Goal: Information Seeking & Learning: Find specific fact

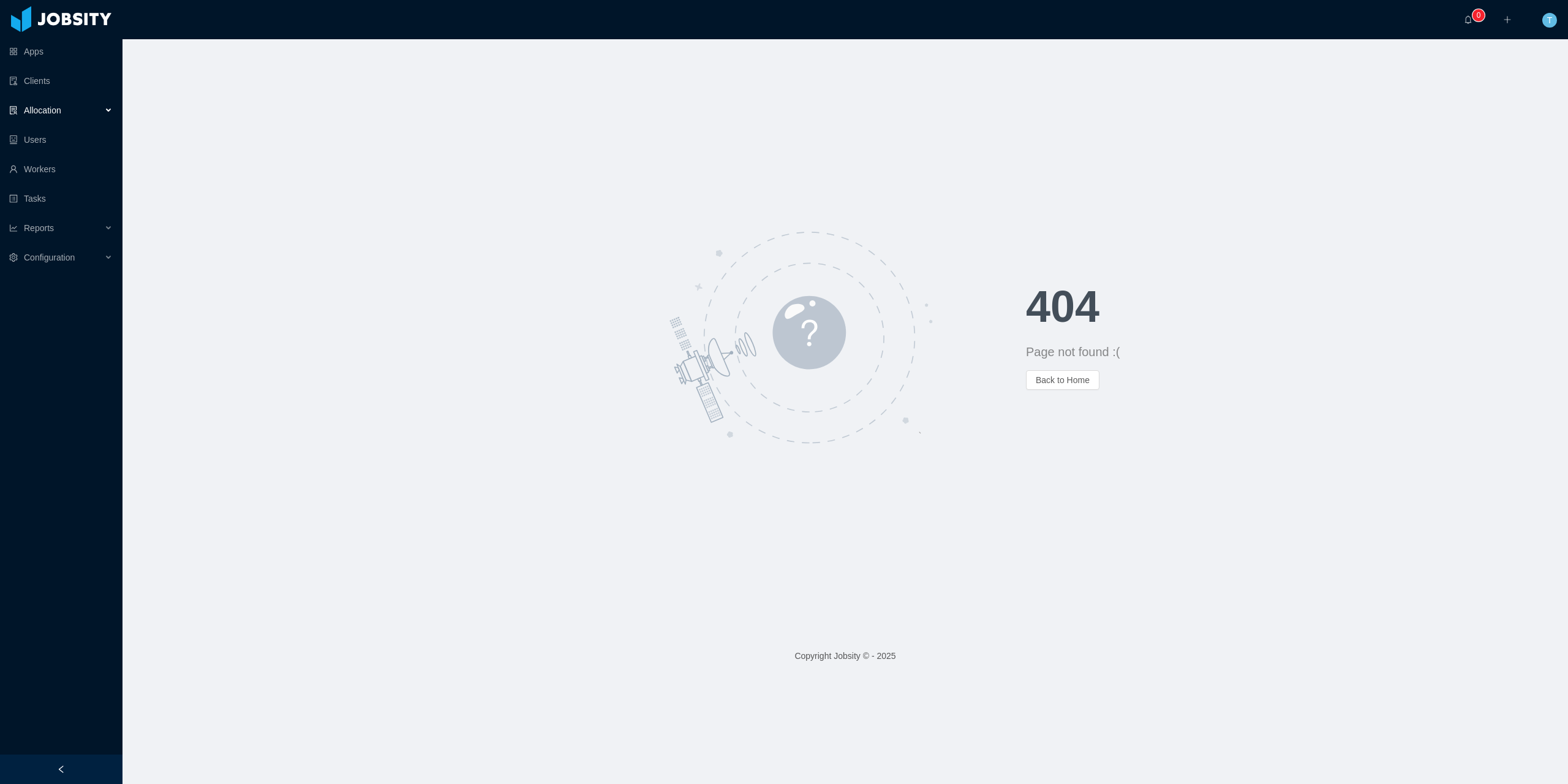
click at [106, 110] on icon at bounding box center [109, 110] width 6 height 0
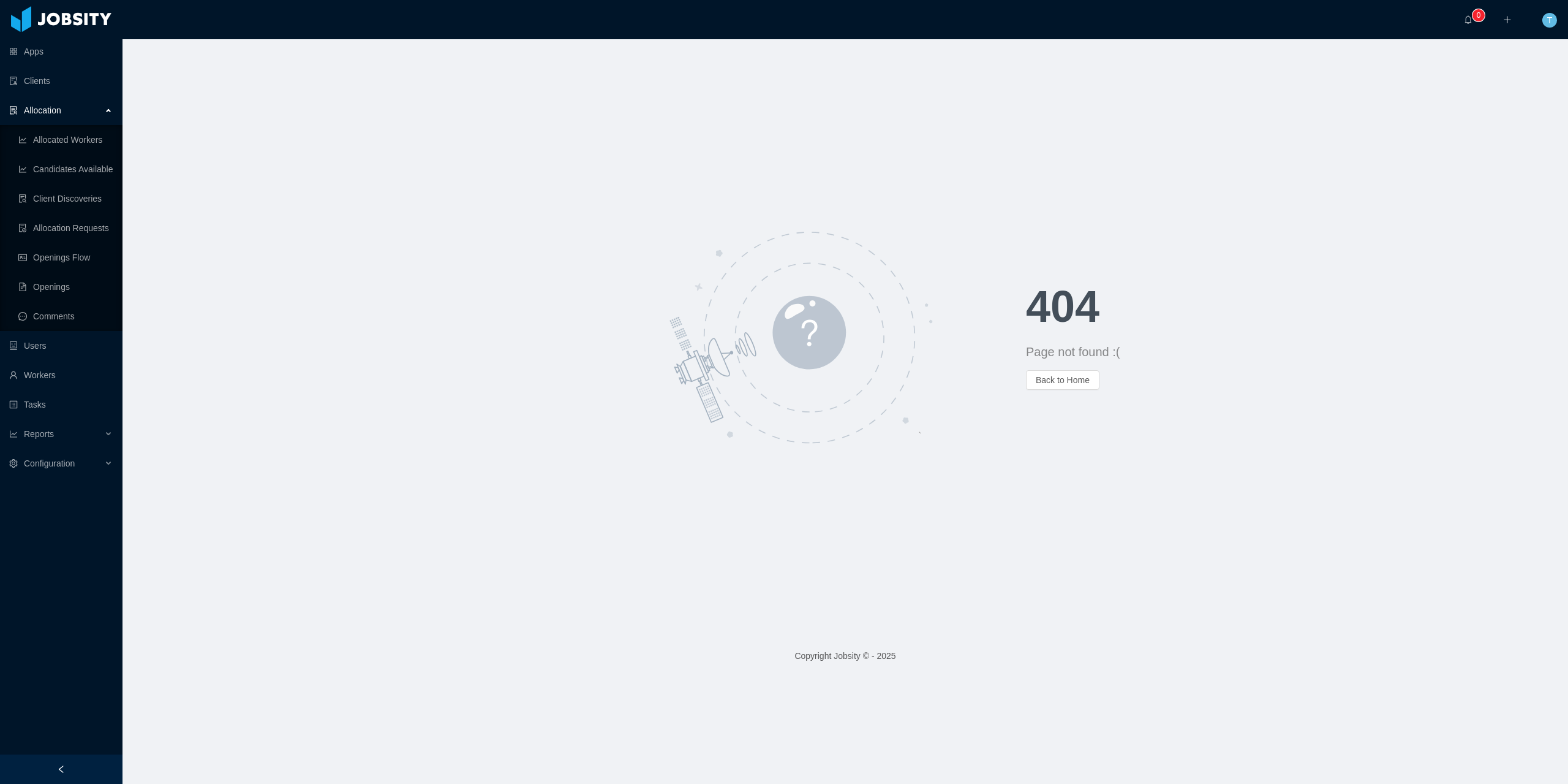
click at [106, 109] on div "Allocation" at bounding box center [61, 110] width 123 height 25
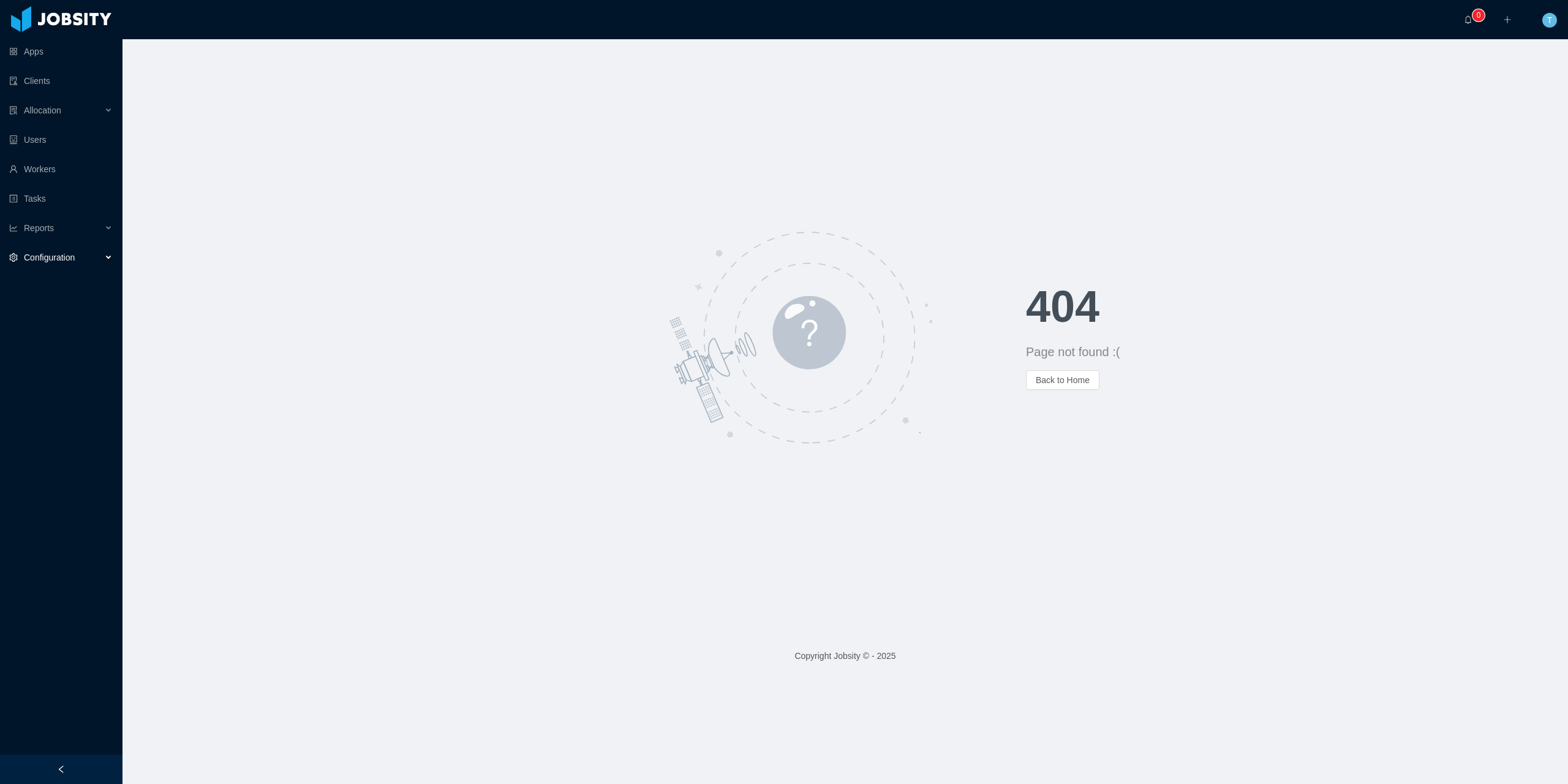
click at [51, 264] on div "Configuration" at bounding box center [61, 257] width 123 height 25
click at [54, 289] on link "Skills & Job Titles" at bounding box center [65, 287] width 94 height 25
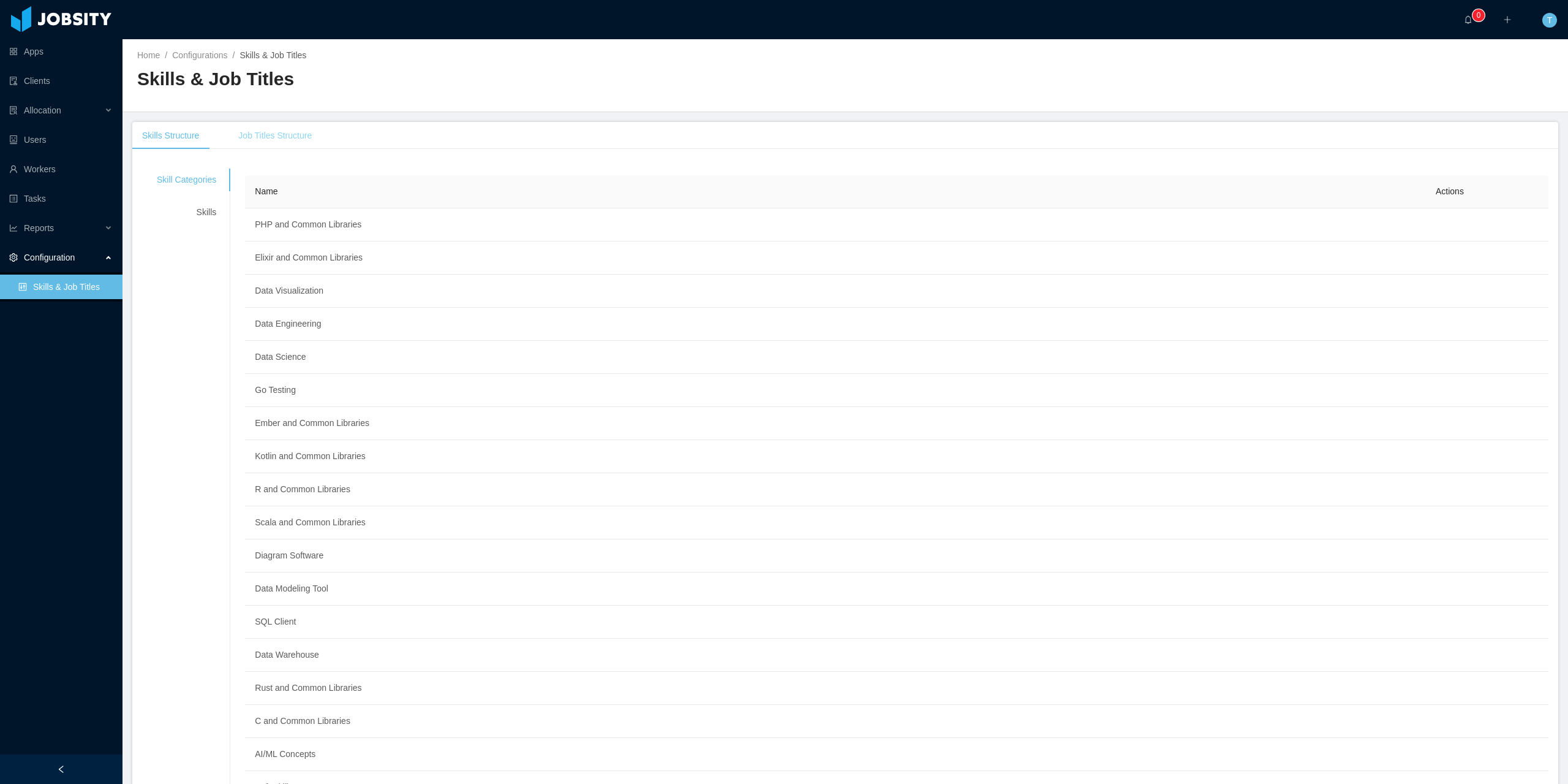
click at [297, 134] on div "Job Titles Structure" at bounding box center [275, 136] width 93 height 27
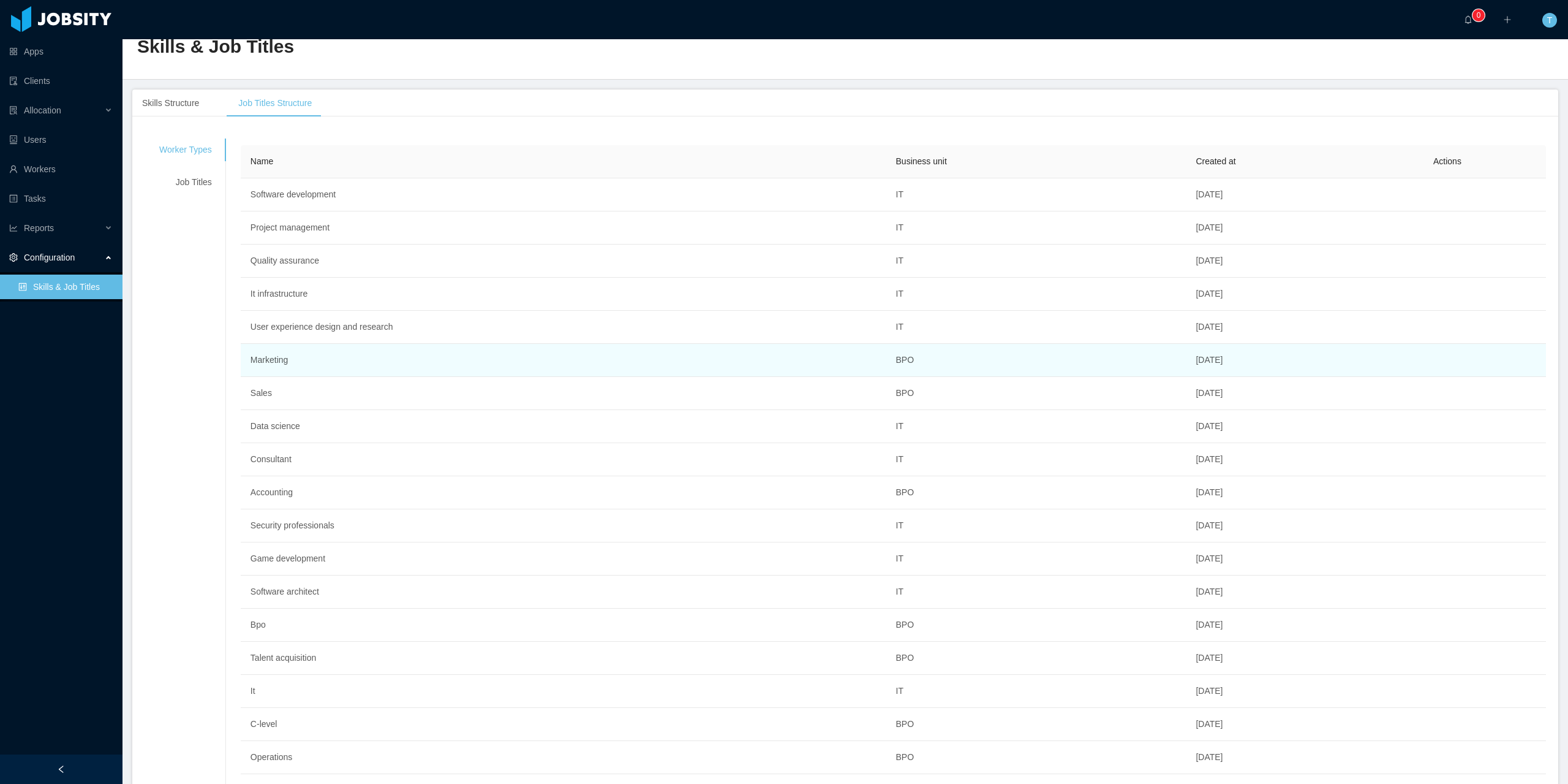
scroll to position [23, 0]
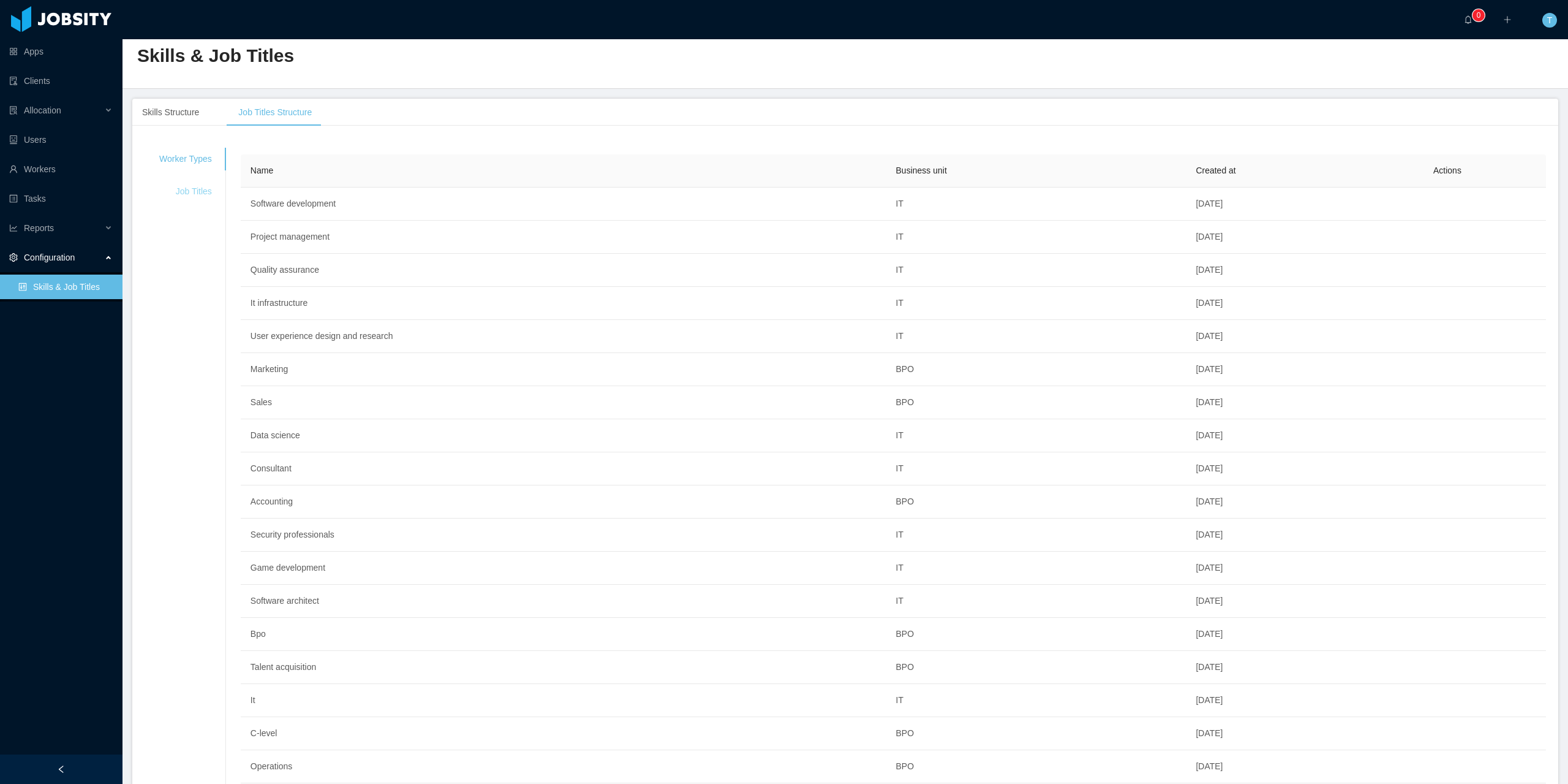
click at [190, 191] on div "Job Titles" at bounding box center [185, 191] width 82 height 22
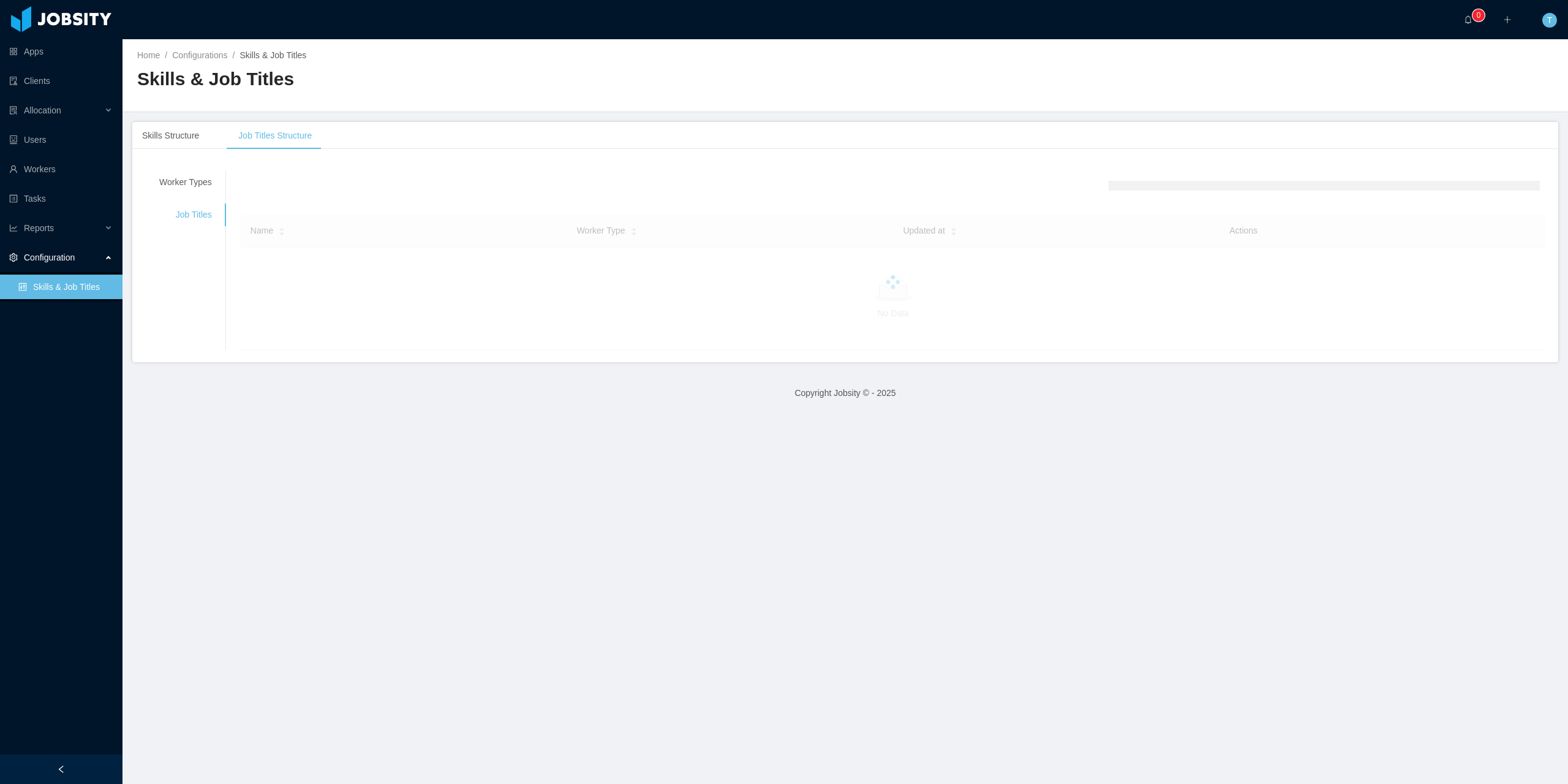
scroll to position [0, 0]
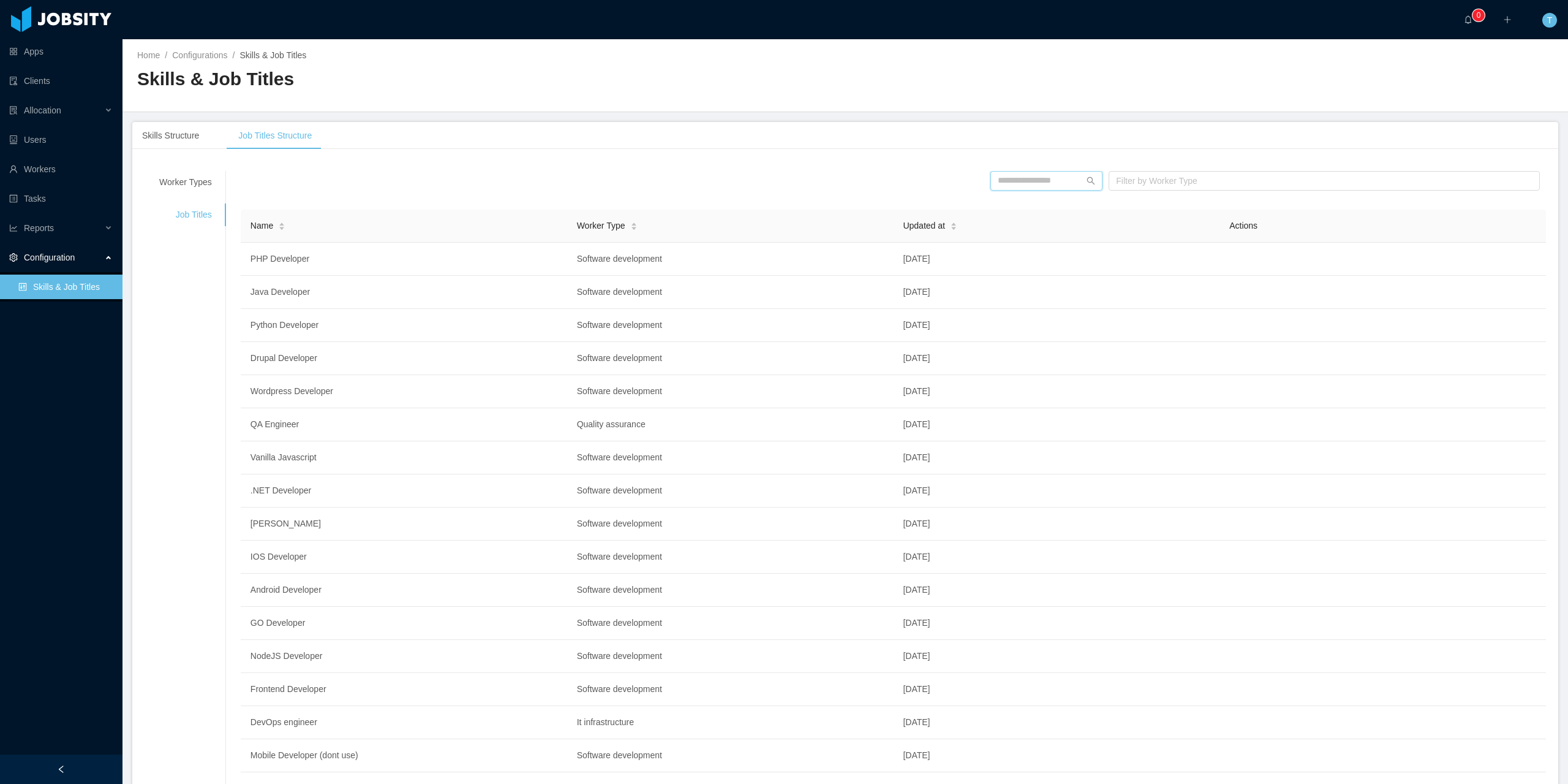
click at [1022, 184] on input "text" at bounding box center [1046, 180] width 112 height 20
type input "*********"
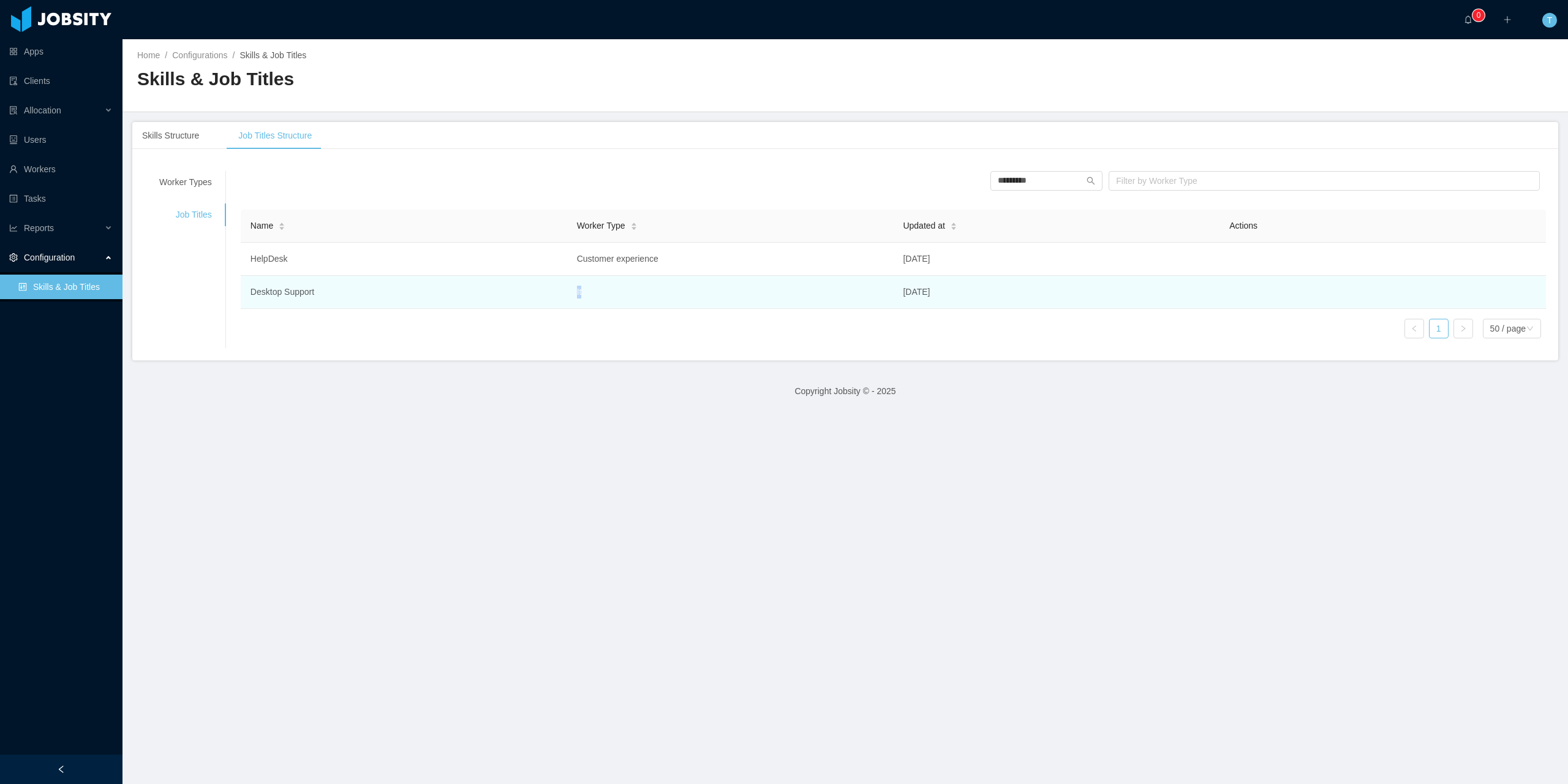
drag, startPoint x: 590, startPoint y: 292, endPoint x: 561, endPoint y: 294, distance: 29.1
click at [561, 294] on tr "Desktop Support It [DATE]" at bounding box center [893, 292] width 1305 height 33
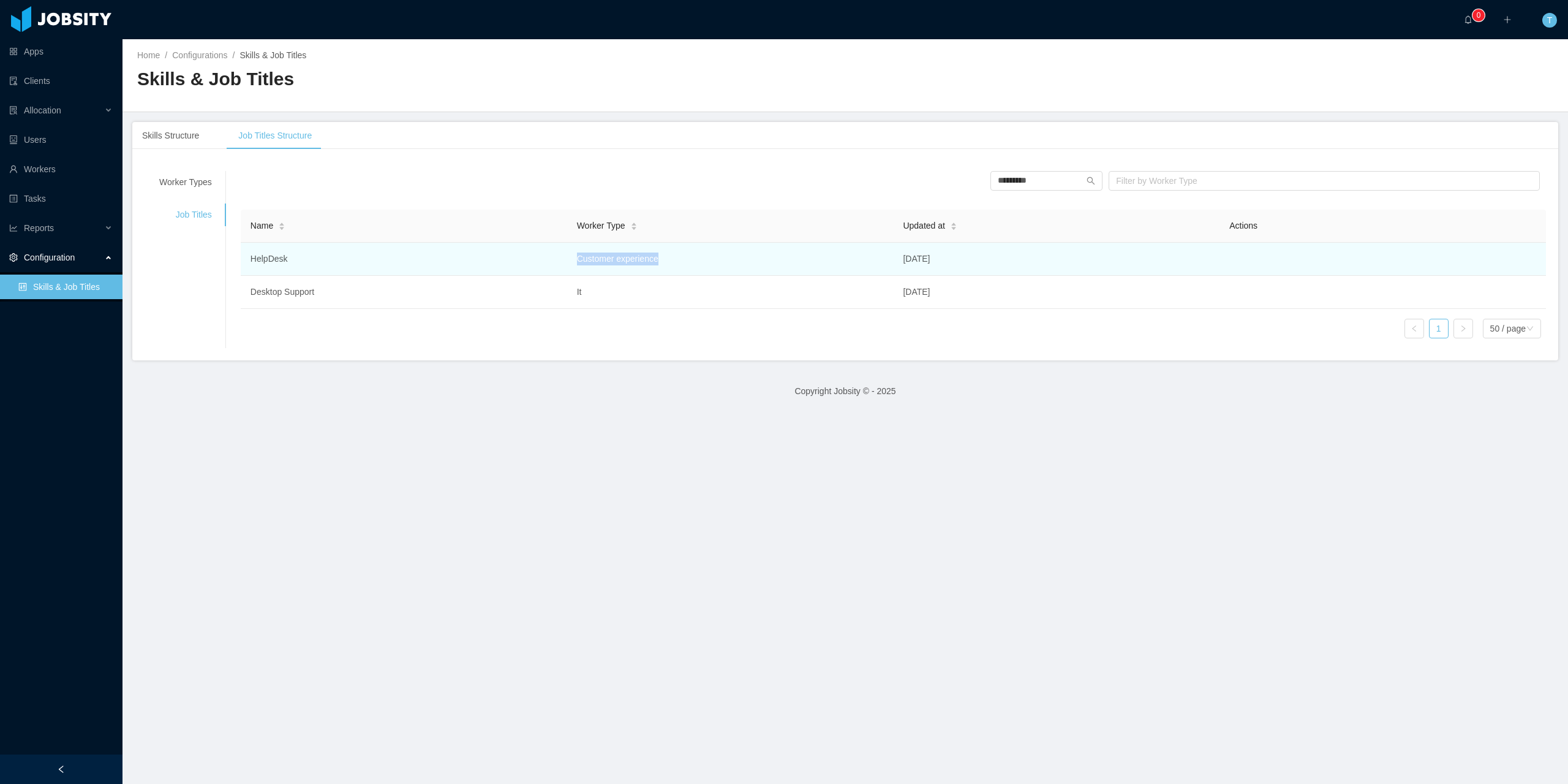
drag, startPoint x: 602, startPoint y: 258, endPoint x: 554, endPoint y: 259, distance: 48.0
click at [554, 259] on tr "HelpDesk Customer experience [DATE]" at bounding box center [893, 259] width 1305 height 33
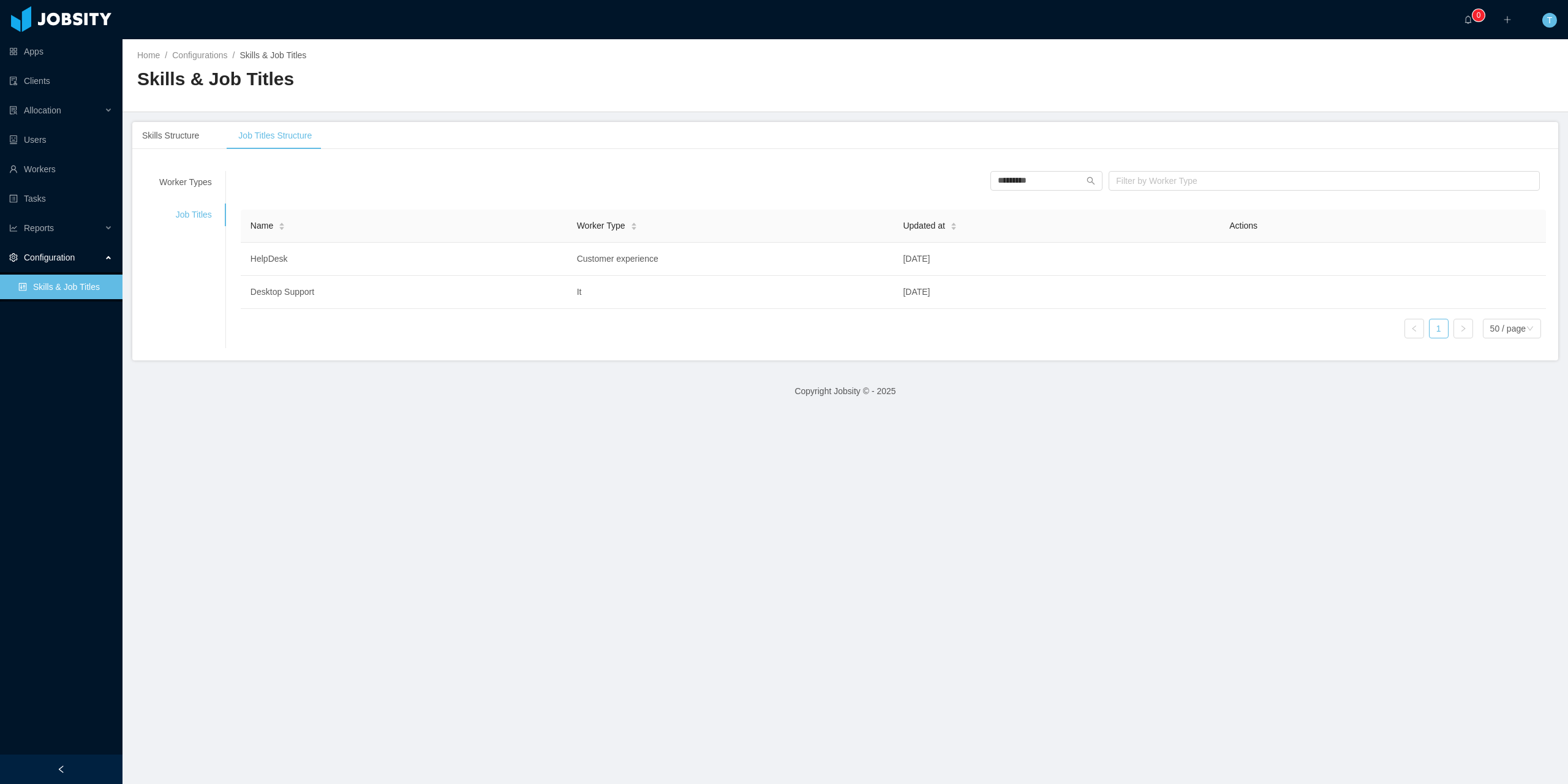
click at [587, 337] on div "Name Worker Type Updated at Actions HelpDesk Customer experience [DATE] Desktop…" at bounding box center [893, 278] width 1305 height 138
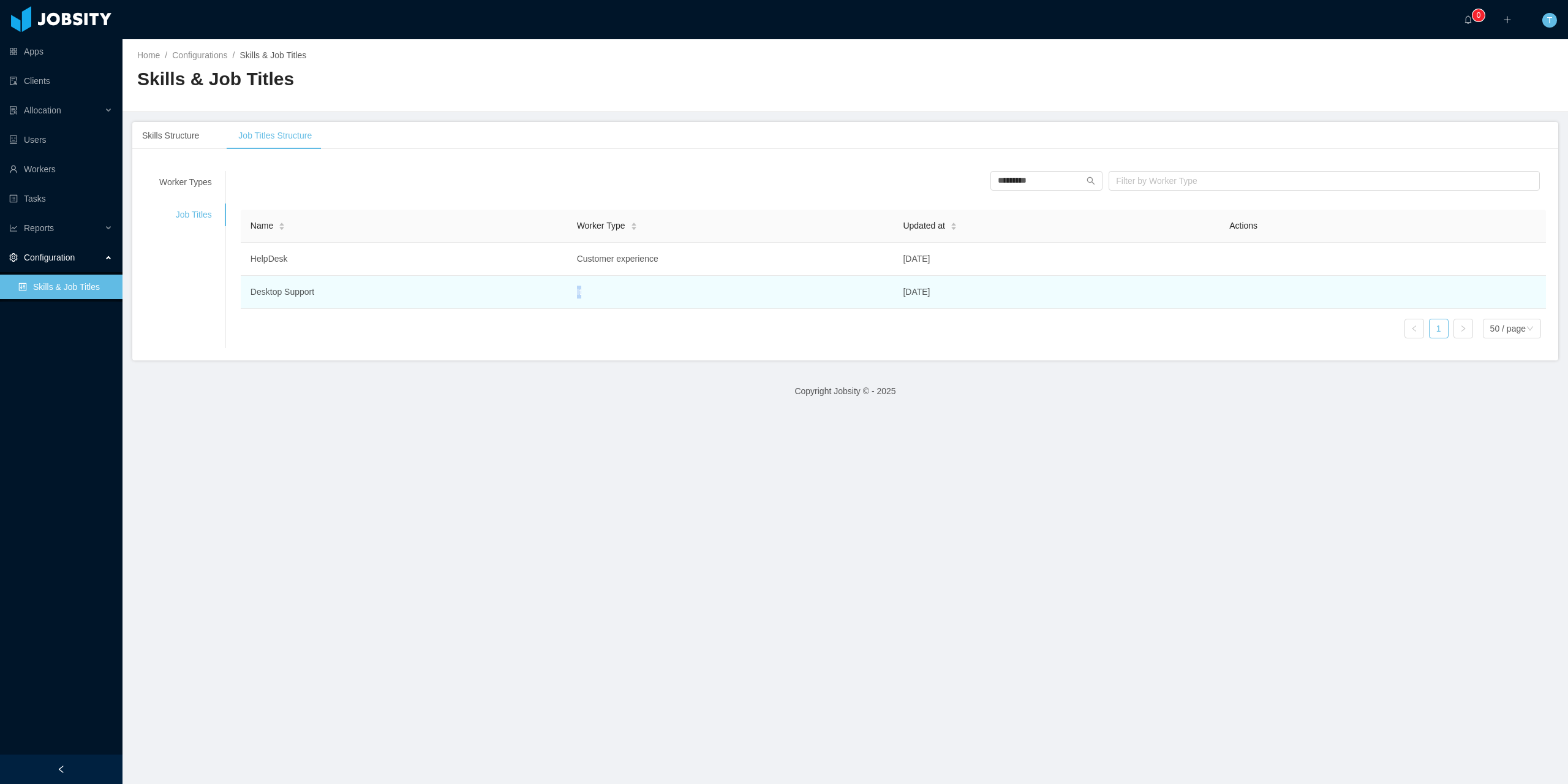
drag, startPoint x: 590, startPoint y: 291, endPoint x: 551, endPoint y: 291, distance: 39.0
click at [551, 291] on tr "Desktop Support It [DATE]" at bounding box center [893, 292] width 1305 height 33
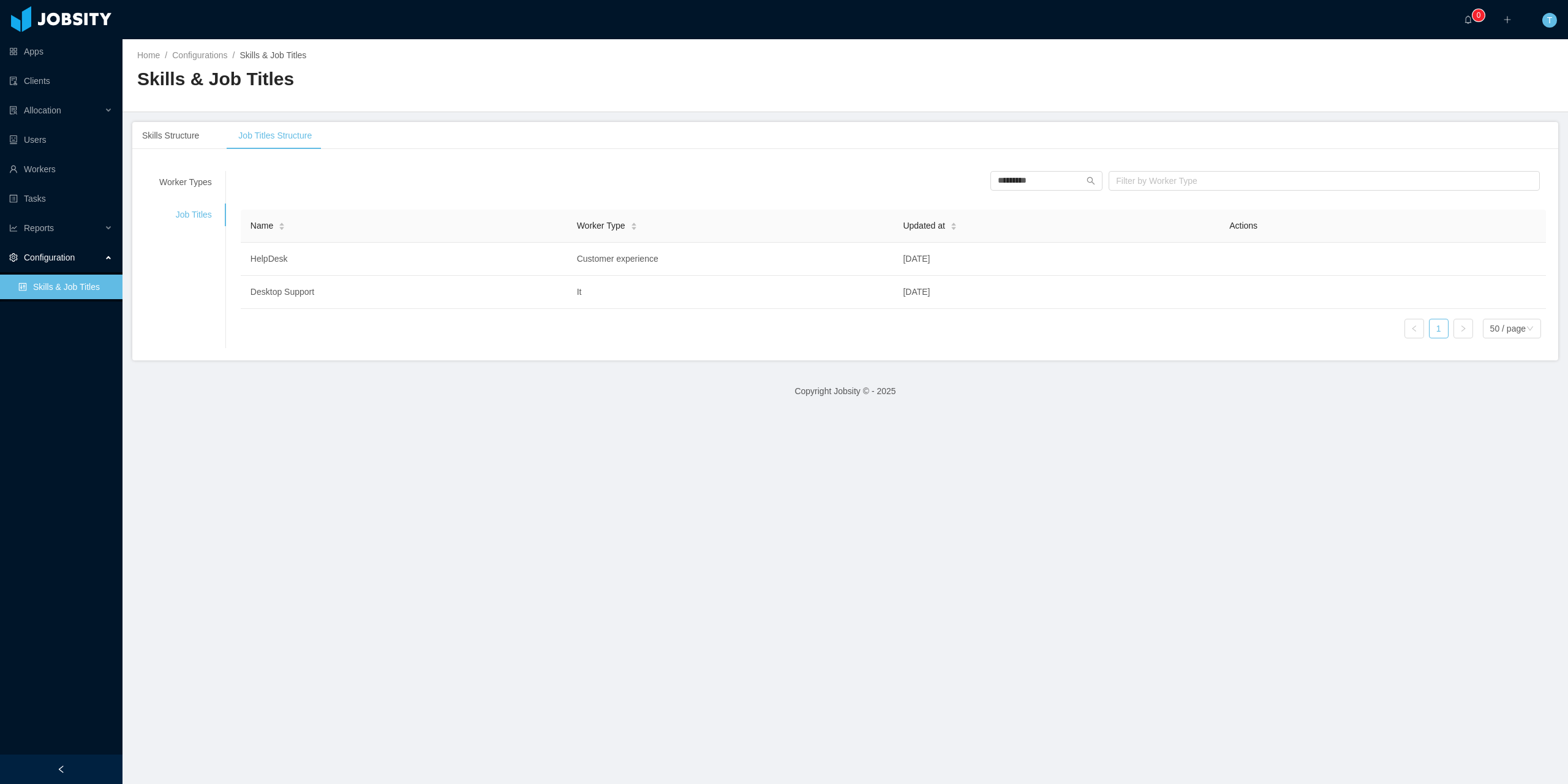
click at [573, 343] on div "Name Worker Type Updated at Actions HelpDesk Customer experience [DATE] Desktop…" at bounding box center [893, 278] width 1305 height 138
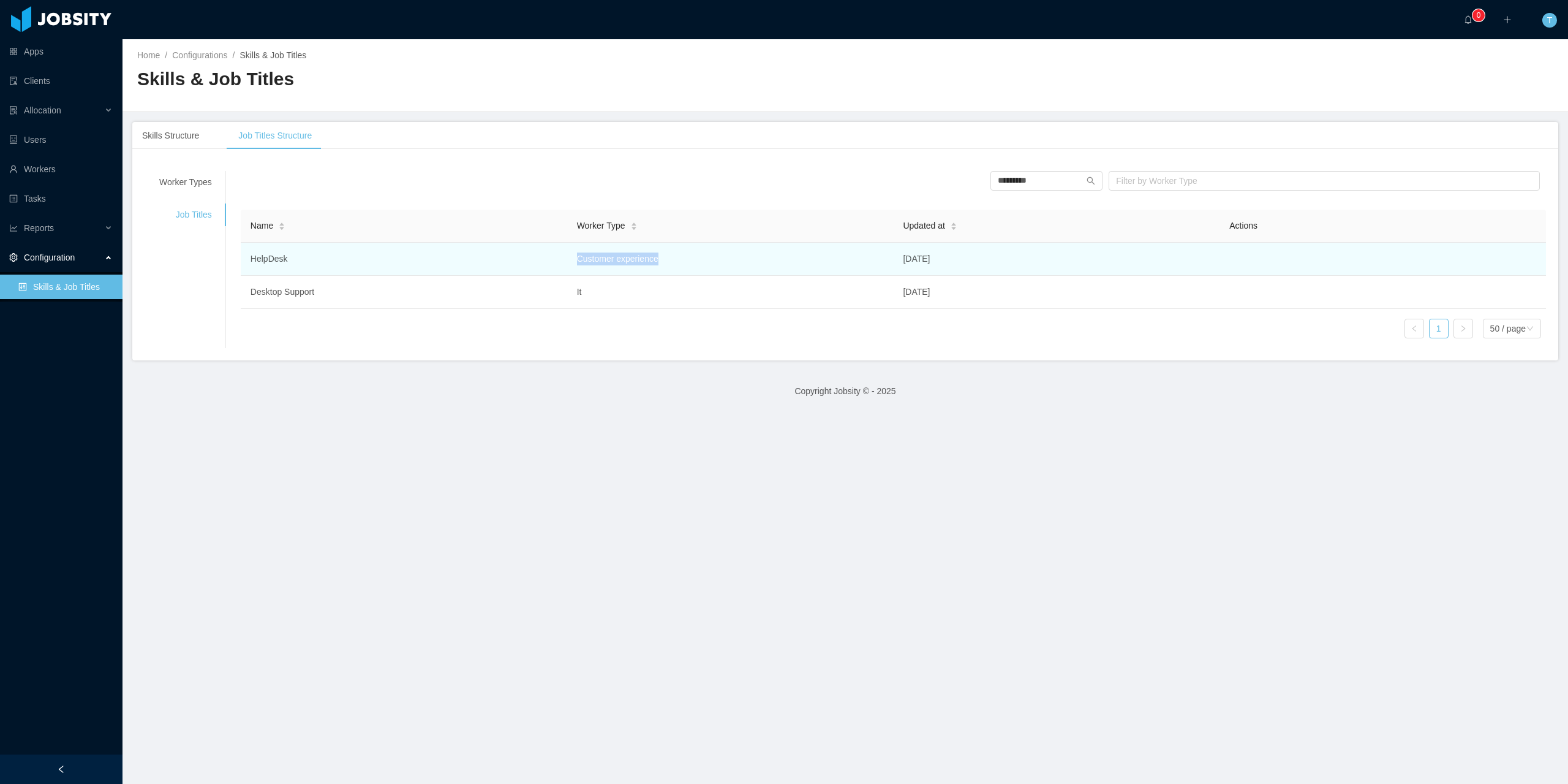
drag, startPoint x: 674, startPoint y: 261, endPoint x: 547, endPoint y: 264, distance: 127.0
click at [547, 264] on tr "HelpDesk Customer experience [DATE]" at bounding box center [893, 259] width 1305 height 33
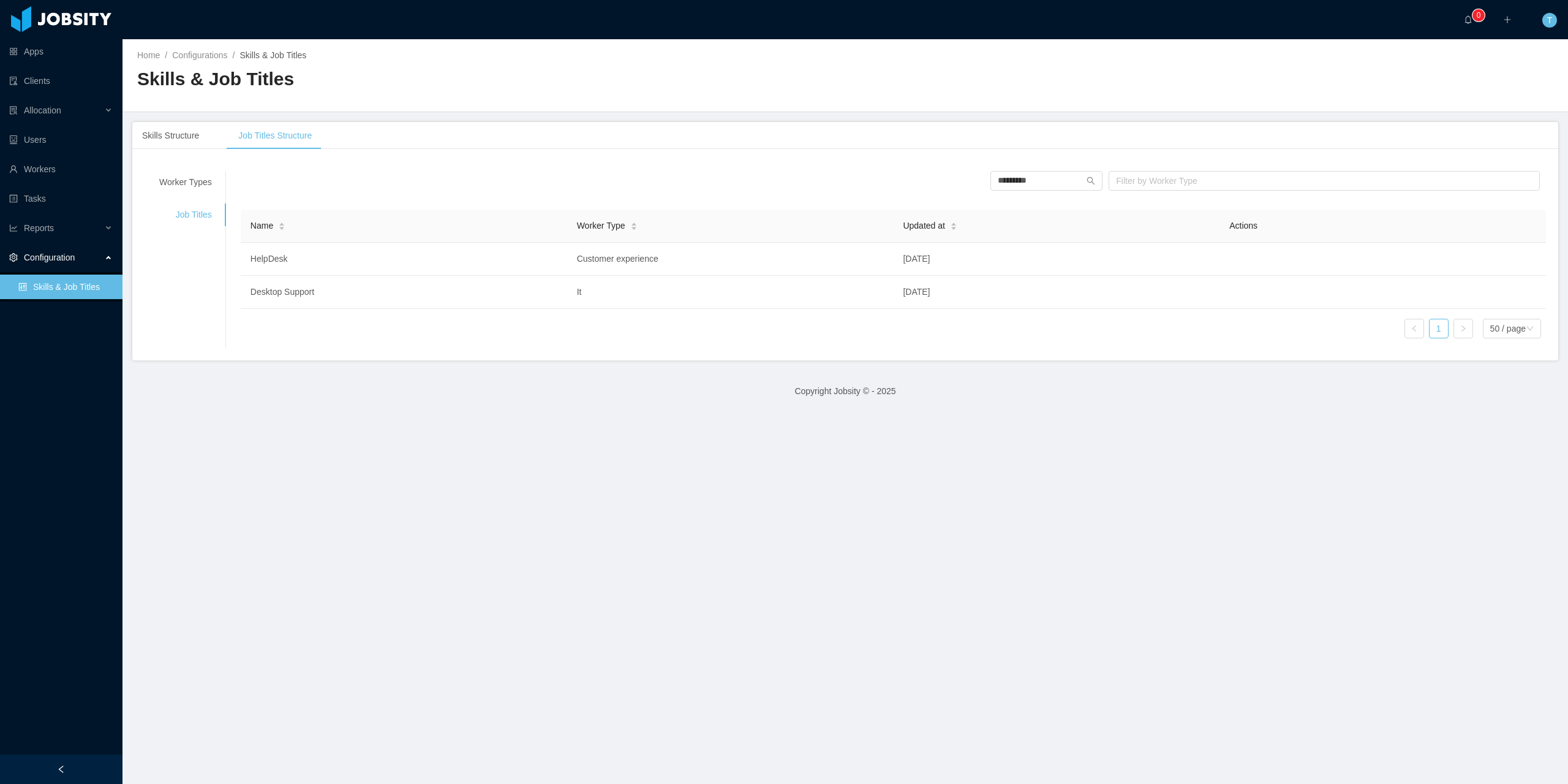
click at [592, 357] on div "Worker Types Job Titles Name Business unit Created at Actions Software developm…" at bounding box center [845, 259] width 1426 height 202
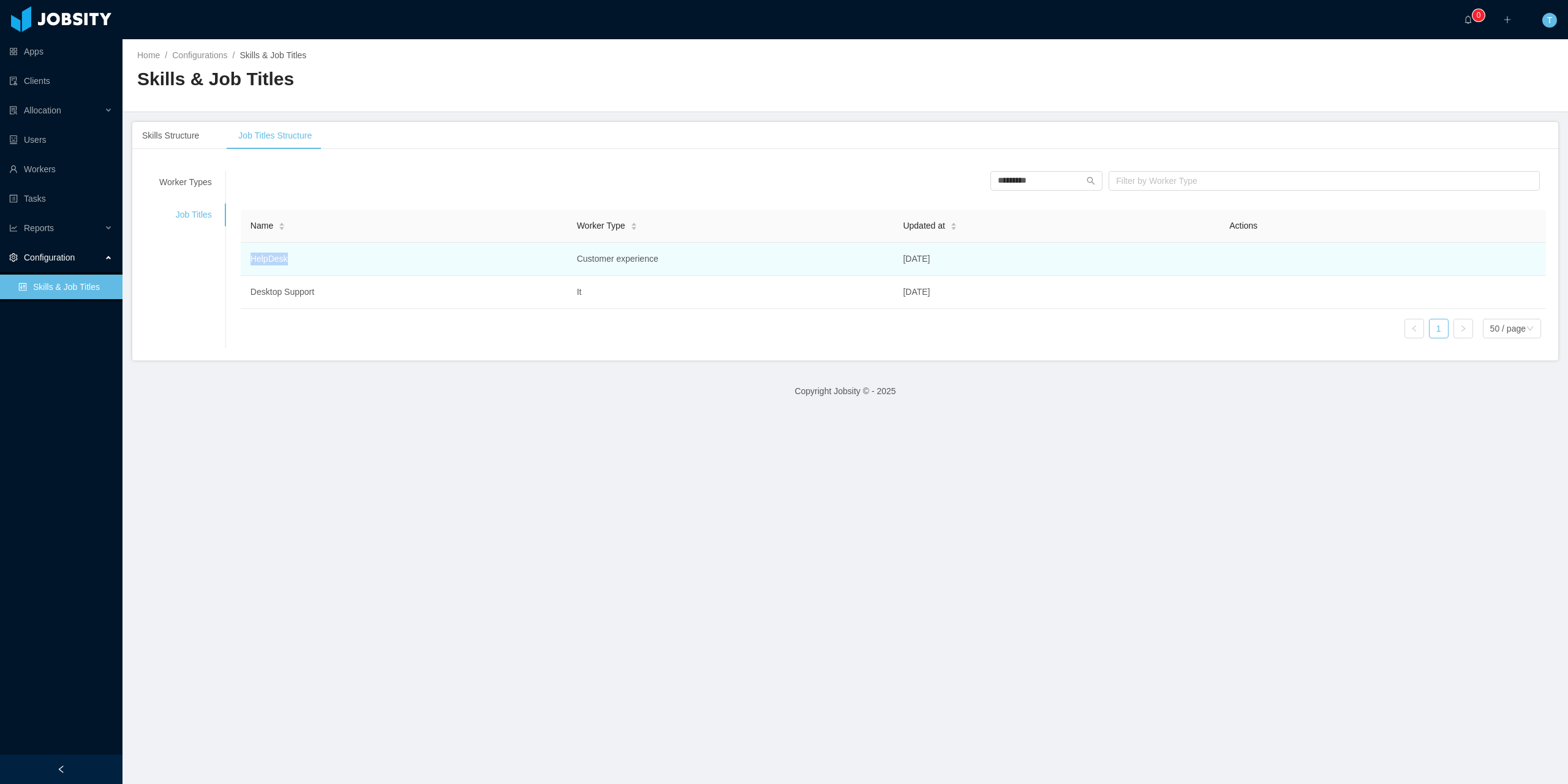
drag, startPoint x: 286, startPoint y: 259, endPoint x: 242, endPoint y: 259, distance: 44.0
click at [242, 259] on td "HelpDesk" at bounding box center [403, 259] width 326 height 33
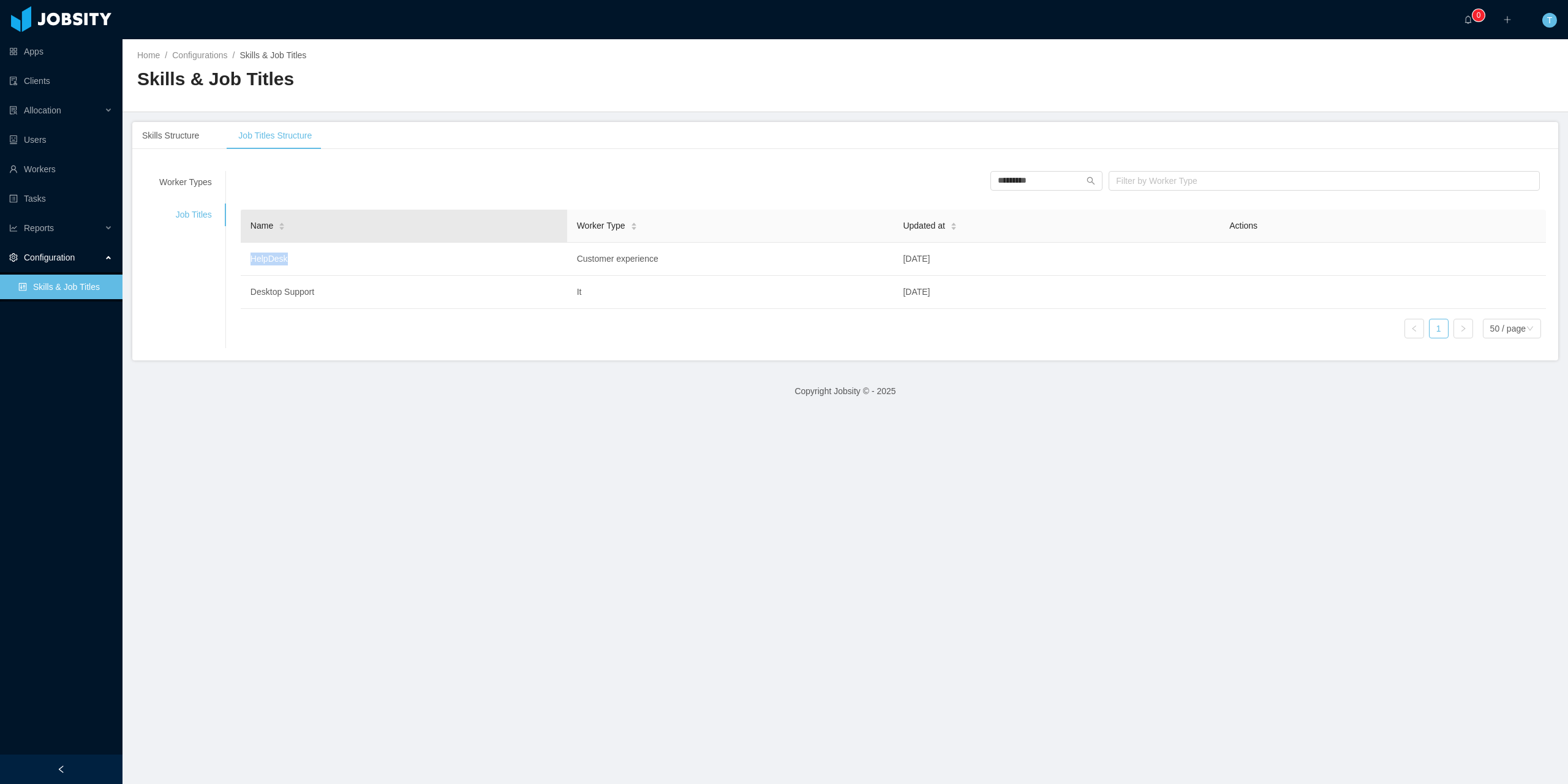
copy td "HelpDesk"
